Goal: Task Accomplishment & Management: Manage account settings

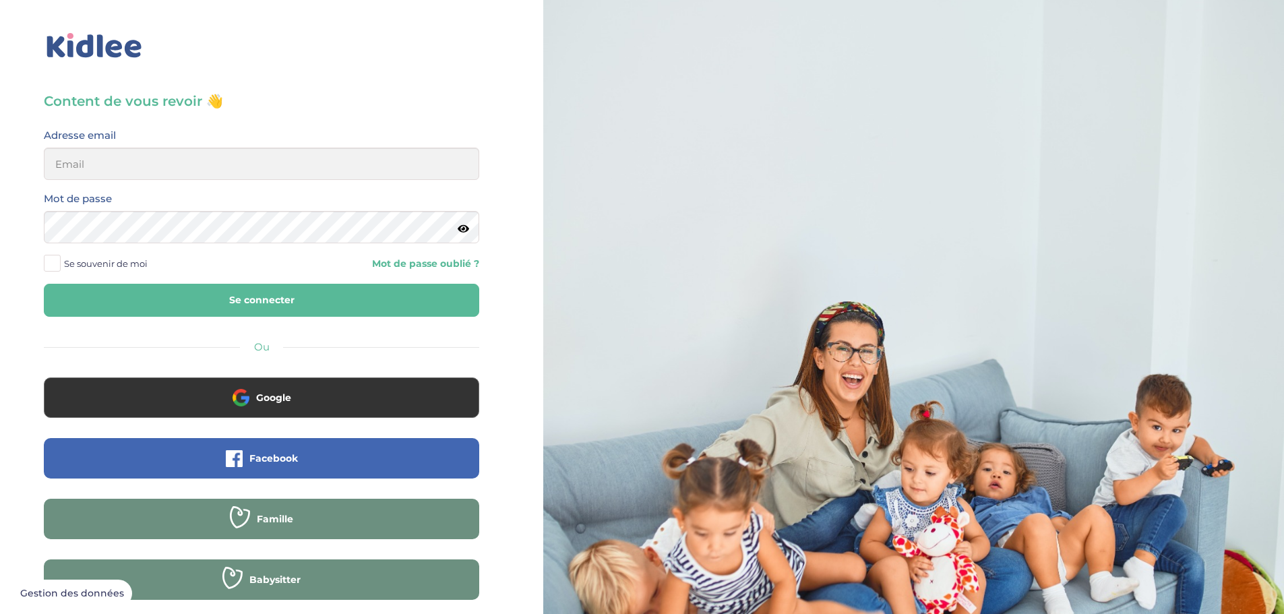
click at [203, 146] on div "Adresse email" at bounding box center [261, 153] width 435 height 53
click at [203, 158] on input "email" at bounding box center [261, 164] width 435 height 32
click at [164, 165] on input "anais.poulain@gmail.com" at bounding box center [261, 164] width 435 height 32
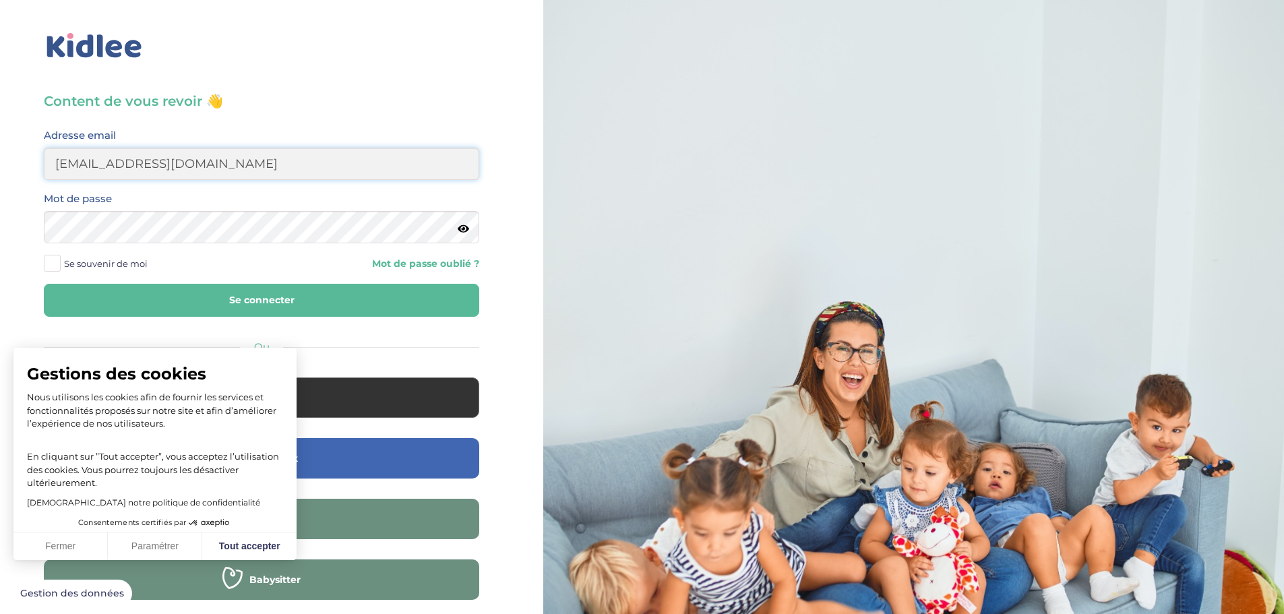
drag, startPoint x: 136, startPoint y: 164, endPoint x: 86, endPoint y: 168, distance: 50.1
click at [86, 168] on input "anais.poulain@gmail.com" at bounding box center [261, 164] width 435 height 32
type input "anais.matthieu.pillet@gmail.com"
click at [99, 288] on button "Se connecter" at bounding box center [261, 300] width 435 height 33
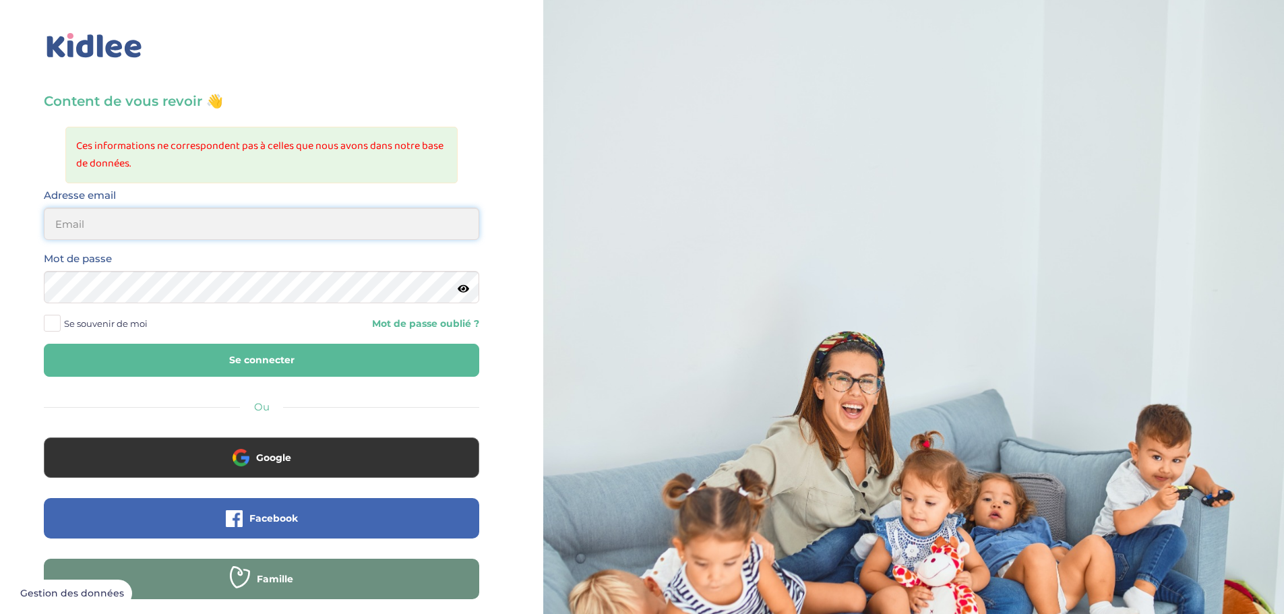
click at [115, 214] on input "email" at bounding box center [261, 224] width 435 height 32
type input "[EMAIL_ADDRESS][DOMAIN_NAME]"
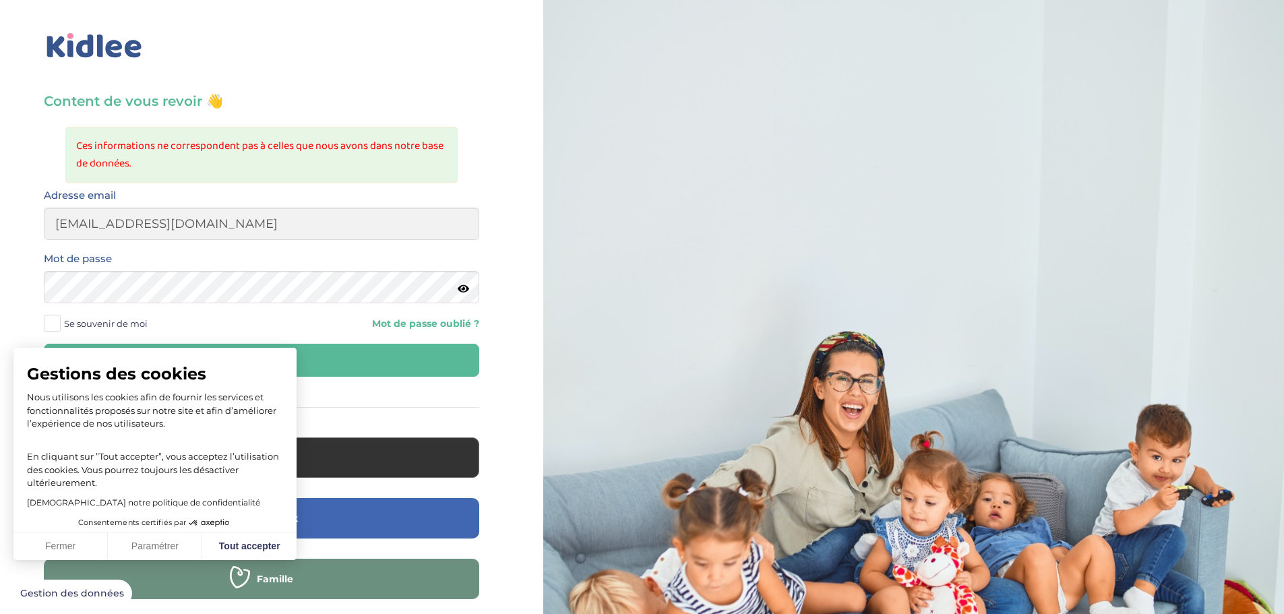
click at [286, 330] on div "Se souvenir de moi Mot de passe oublié ?" at bounding box center [261, 323] width 455 height 20
click at [342, 352] on button "Se connecter" at bounding box center [261, 360] width 435 height 33
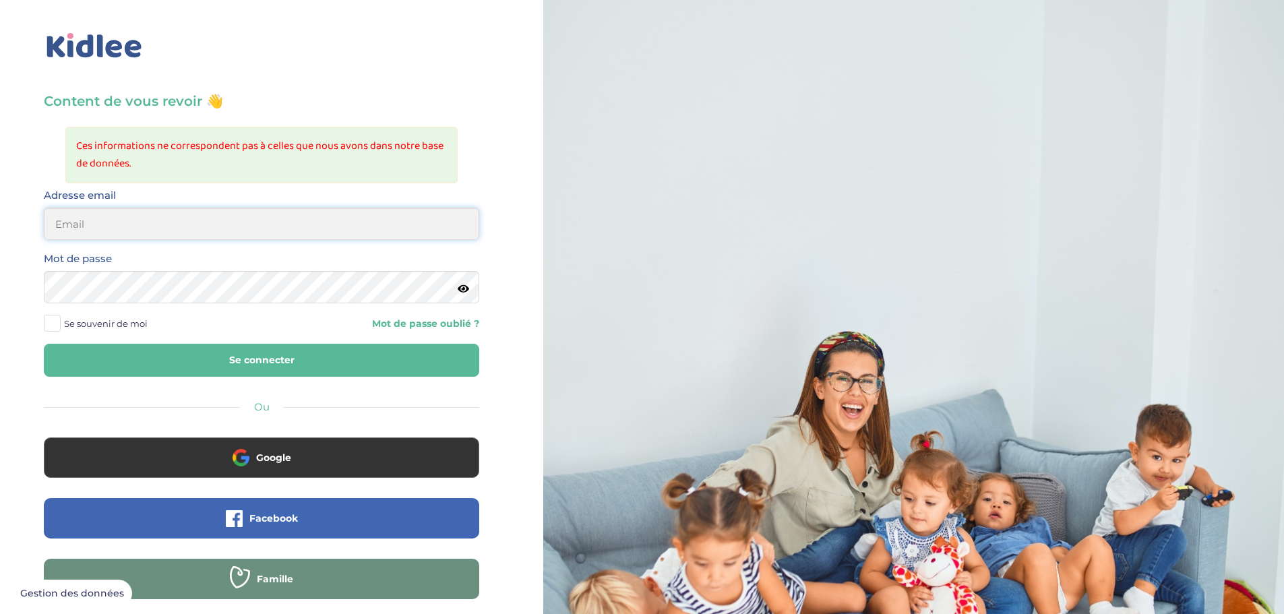
click at [126, 218] on input "email" at bounding box center [261, 224] width 435 height 32
type input "anais.matthieu.pillet@gmail.com"
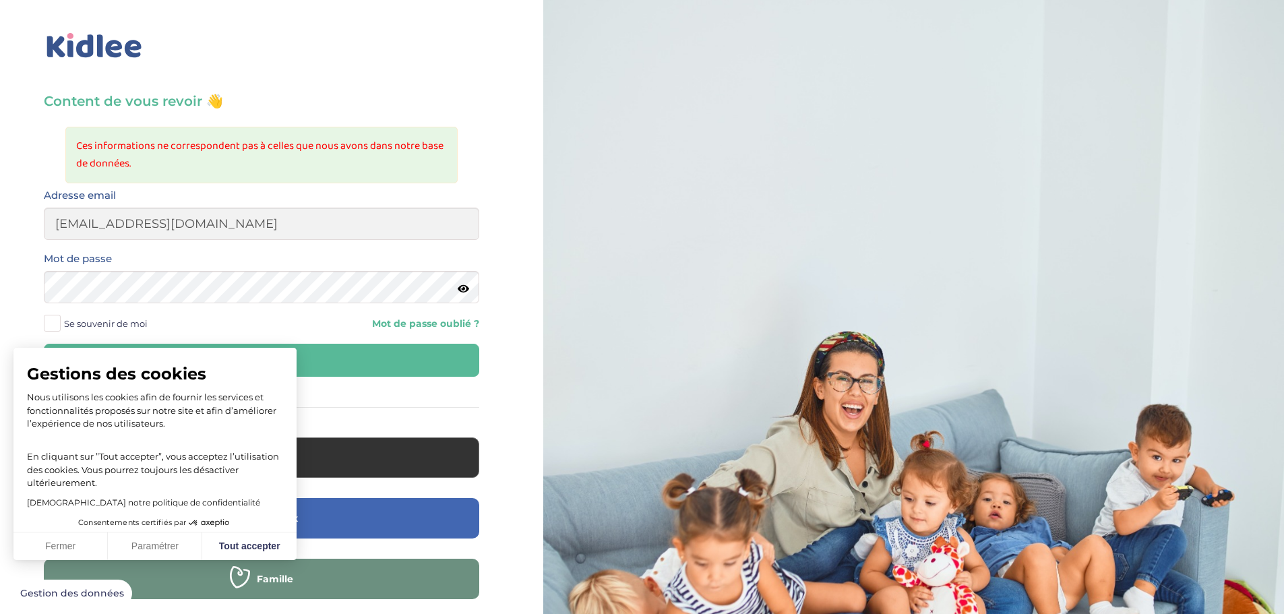
click at [428, 371] on button "Se connecter" at bounding box center [261, 360] width 435 height 33
click at [96, 228] on input "email" at bounding box center [261, 224] width 435 height 32
type input "[EMAIL_ADDRESS][DOMAIN_NAME]"
click at [465, 294] on icon at bounding box center [463, 289] width 11 height 10
click at [467, 290] on icon at bounding box center [462, 289] width 13 height 10
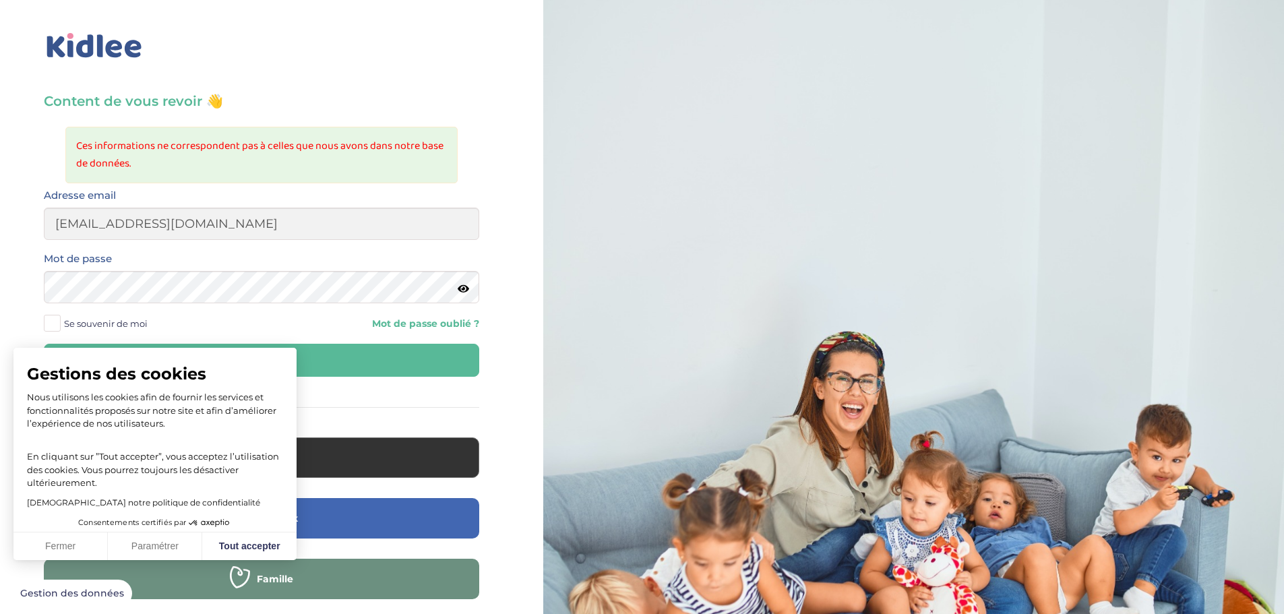
click at [460, 291] on icon at bounding box center [463, 289] width 11 height 10
click at [442, 323] on link "Mot de passe oublié ?" at bounding box center [376, 323] width 208 height 13
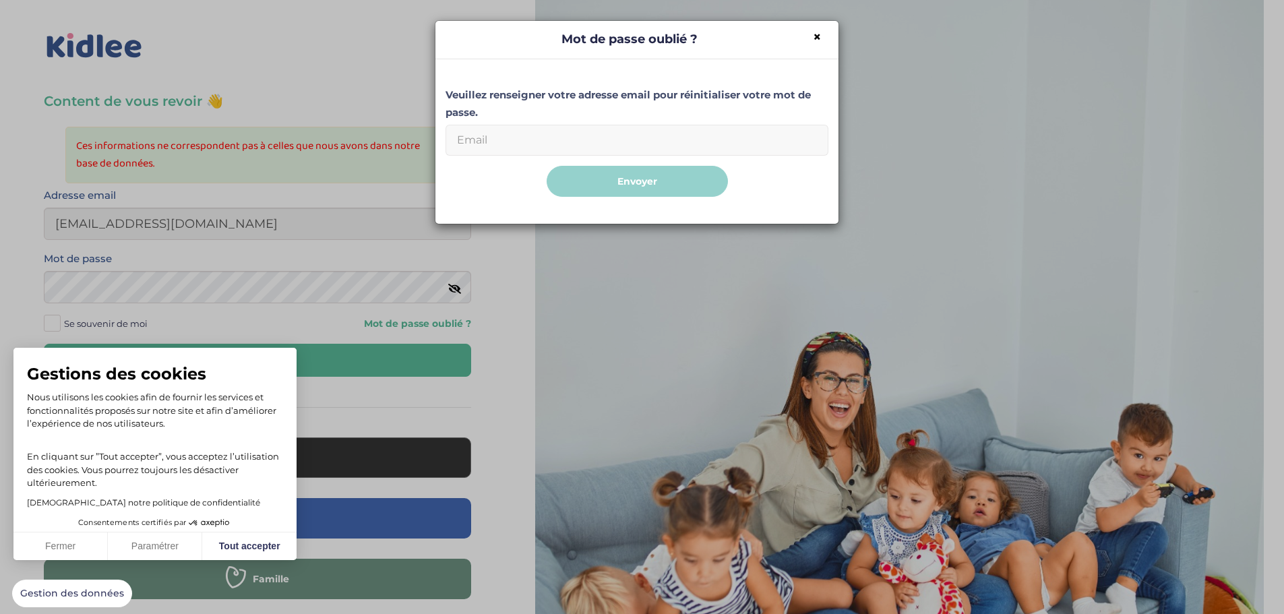
click at [502, 139] on input "Email" at bounding box center [636, 140] width 383 height 31
type input "[EMAIL_ADDRESS][DOMAIN_NAME]"
click at [641, 183] on button "Envoyer" at bounding box center [636, 182] width 181 height 32
